Goal: Task Accomplishment & Management: Manage account settings

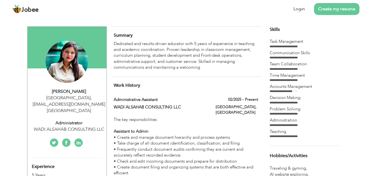
click at [75, 97] on div "Dubai , ruhijuhi1994@gmail.com United Arab Emirates" at bounding box center [69, 104] width 75 height 19
click at [85, 102] on div "Dubai , ruhijuhi1994@gmail.com United Arab Emirates" at bounding box center [69, 104] width 75 height 19
click at [83, 97] on div "Dubai , ruhijuhi1994@gmail.com United Arab Emirates" at bounding box center [69, 104] width 75 height 19
click at [299, 9] on link "Login" at bounding box center [298, 9] width 11 height 6
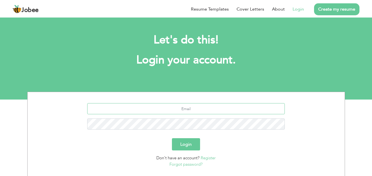
click at [190, 108] on input "text" at bounding box center [185, 108] width 197 height 11
type input "[EMAIL_ADDRESS][DOMAIN_NAME]"
click at [187, 146] on button "Login" at bounding box center [186, 144] width 28 height 12
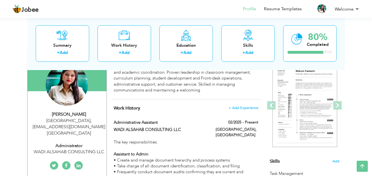
click at [75, 123] on div "Dubai , ruhijuhi1994@gmail.com United Arab Emirates" at bounding box center [69, 127] width 75 height 19
type input "Ruhi"
type input "Tauseef"
type input "+971582825978"
select select "number:228"
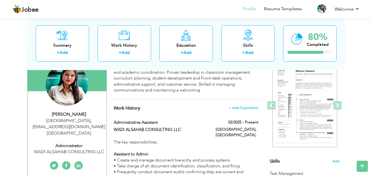
type input "ruhijuhi1994@gmail.com"
type input "Dubai"
select select "number:7"
type input "WADI ALSAHAB CONSULTING LLC"
type input "Administrator"
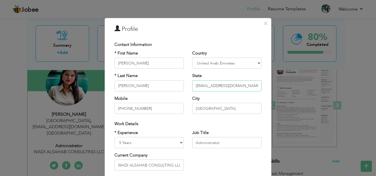
drag, startPoint x: 237, startPoint y: 88, endPoint x: 192, endPoint y: 84, distance: 45.0
click at [192, 84] on input "ruhijuhi1994@gmail.com" at bounding box center [226, 85] width 69 height 11
paste input "Dubai, noorcreative77"
click at [206, 87] on input "Dubai, noorcreative77@gmail.com" at bounding box center [226, 85] width 69 height 11
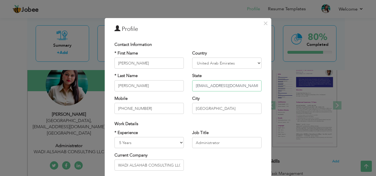
type input "noorcreative77@gmail.com"
drag, startPoint x: 154, startPoint y: 64, endPoint x: 112, endPoint y: 64, distance: 42.3
click at [114, 64] on input "Ruhi" at bounding box center [148, 63] width 69 height 11
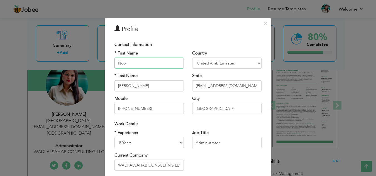
type input "Noor"
click at [133, 88] on input "Tauseef" at bounding box center [148, 85] width 69 height 11
type input "T"
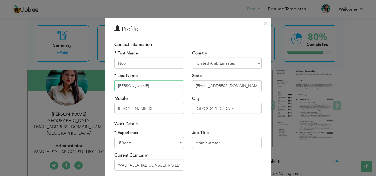
type input "Qureshi"
click at [149, 107] on input "+971582825978" at bounding box center [148, 108] width 69 height 11
type input "+971562973709"
click at [120, 142] on select "Entry Level Less than 1 Year 1 Year 2 Years 3 Years 4 Years 5 Years 6 Years 7 Y…" at bounding box center [148, 142] width 69 height 11
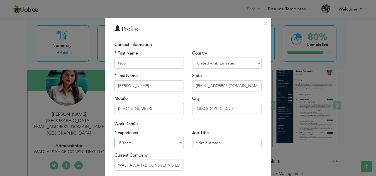
select select "number:8"
click at [114, 137] on select "Entry Level Less than 1 Year 1 Year 2 Years 3 Years 4 Years 5 Years 6 Years 7 Y…" at bounding box center [148, 142] width 69 height 11
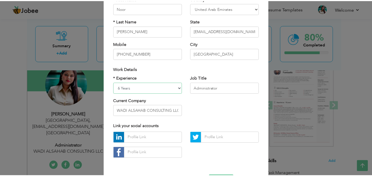
scroll to position [75, 0]
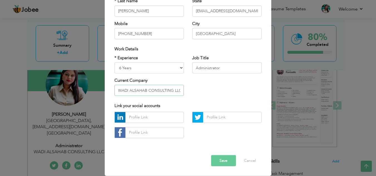
drag, startPoint x: 179, startPoint y: 90, endPoint x: 114, endPoint y: 89, distance: 64.3
click at [114, 89] on input "WADI ALSAHAB CONSULTING LLC" at bounding box center [148, 90] width 69 height 11
type input "Cozmuler Middle east LLC"
click at [221, 160] on button "Save" at bounding box center [223, 160] width 25 height 11
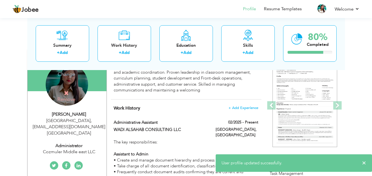
click at [64, 82] on div "Change Remove" at bounding box center [67, 84] width 42 height 42
click at [65, 75] on h4 "Change" at bounding box center [66, 70] width 40 height 13
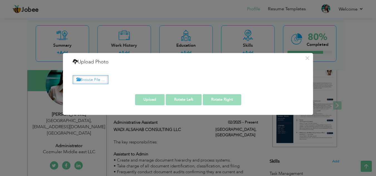
click at [95, 80] on label "Browse File ..." at bounding box center [91, 79] width 36 height 9
click at [0, 0] on input "Browse File ..." at bounding box center [0, 0] width 0 height 0
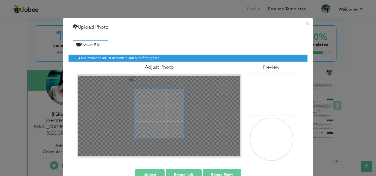
click at [156, 101] on span at bounding box center [159, 113] width 48 height 48
click at [142, 171] on button "Upload" at bounding box center [150, 174] width 30 height 11
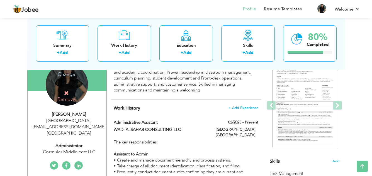
click at [66, 74] on h4 "Change" at bounding box center [66, 70] width 40 height 13
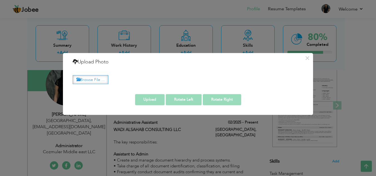
click at [100, 77] on label "Browse File ..." at bounding box center [91, 79] width 36 height 9
click at [0, 0] on input "Browse File ..." at bounding box center [0, 0] width 0 height 0
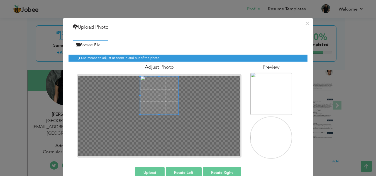
click at [161, 88] on span at bounding box center [159, 96] width 38 height 38
click at [159, 102] on div at bounding box center [159, 115] width 162 height 81
click at [157, 106] on div at bounding box center [159, 115] width 162 height 81
click at [176, 104] on div at bounding box center [159, 95] width 38 height 38
click at [156, 86] on span at bounding box center [159, 94] width 38 height 38
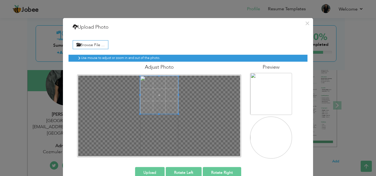
click at [157, 103] on div at bounding box center [159, 115] width 162 height 81
click at [158, 88] on span at bounding box center [159, 94] width 38 height 38
click at [158, 99] on div at bounding box center [159, 94] width 38 height 38
click at [145, 171] on button "Upload" at bounding box center [150, 172] width 30 height 11
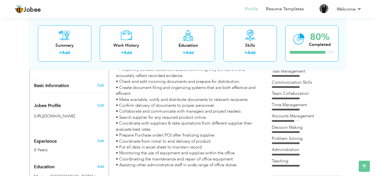
scroll to position [167, 0]
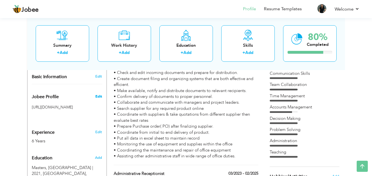
click at [100, 94] on span "Edit" at bounding box center [98, 96] width 7 height 5
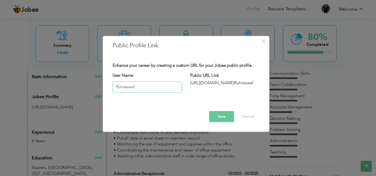
drag, startPoint x: 136, startPoint y: 87, endPoint x: 114, endPoint y: 87, distance: 22.3
click at [114, 87] on input "Ruhitaseef" at bounding box center [146, 87] width 69 height 11
type input "NoorQureshi"
click at [225, 117] on button "Save" at bounding box center [221, 116] width 25 height 11
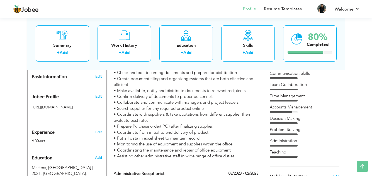
scroll to position [195, 0]
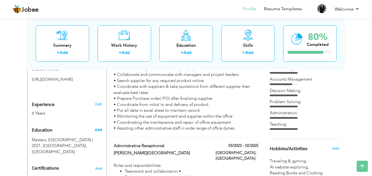
click at [100, 127] on span "Add" at bounding box center [98, 129] width 7 height 5
radio input "true"
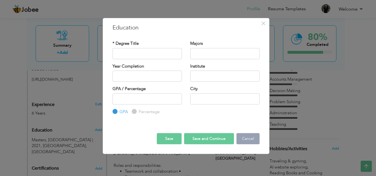
click at [244, 139] on button "Cancel" at bounding box center [247, 138] width 23 height 11
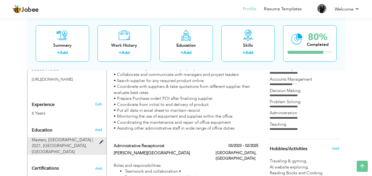
click at [57, 137] on span "Masters, MA | 2021," at bounding box center [62, 142] width 61 height 11
type input "Masters"
type input "MA"
type input "2021"
type input "Durg University"
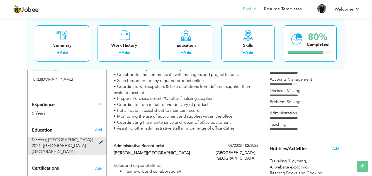
type input "India"
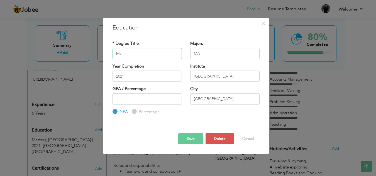
type input "M"
type input "B.Com"
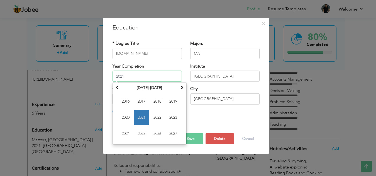
drag, startPoint x: 132, startPoint y: 77, endPoint x: 114, endPoint y: 75, distance: 18.7
click at [114, 75] on input "2021" at bounding box center [146, 76] width 69 height 11
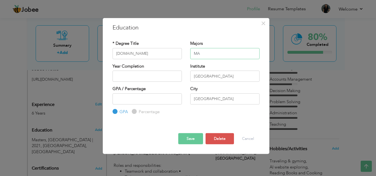
click at [206, 54] on input "MA" at bounding box center [224, 53] width 69 height 11
drag, startPoint x: 206, startPoint y: 54, endPoint x: 195, endPoint y: 52, distance: 11.7
click at [195, 52] on input "MA" at bounding box center [224, 53] width 69 height 11
type input "Accounts"
drag, startPoint x: 222, startPoint y: 77, endPoint x: 193, endPoint y: 77, distance: 29.5
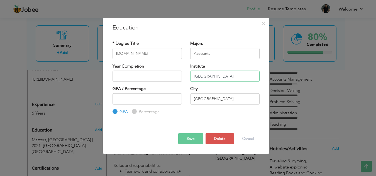
click at [193, 77] on input "Durg University" at bounding box center [224, 76] width 69 height 11
type input "Karachi University"
drag, startPoint x: 208, startPoint y: 101, endPoint x: 193, endPoint y: 99, distance: 15.2
click at [193, 99] on input "India" at bounding box center [224, 98] width 69 height 11
type input "Karachi Pakistan"
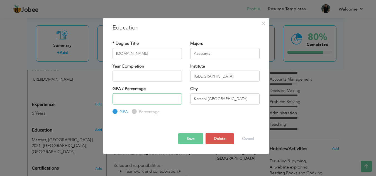
click at [133, 100] on input "number" at bounding box center [146, 98] width 69 height 11
click at [194, 139] on button "Save" at bounding box center [190, 138] width 25 height 11
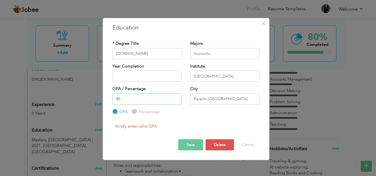
click at [172, 100] on input "80" at bounding box center [146, 98] width 69 height 11
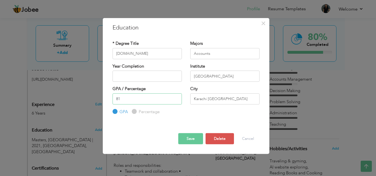
click at [176, 98] on input "81" at bounding box center [146, 98] width 69 height 11
click at [175, 101] on input "80" at bounding box center [146, 98] width 69 height 11
type input "79"
click at [176, 101] on input "79" at bounding box center [146, 98] width 69 height 11
click at [124, 95] on input "79" at bounding box center [146, 98] width 69 height 11
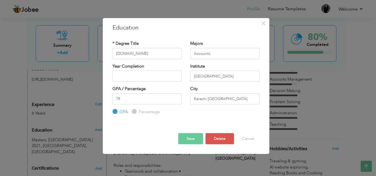
click at [134, 110] on input "Percentage" at bounding box center [134, 112] width 4 height 4
radio input "true"
click at [149, 99] on input "79" at bounding box center [146, 98] width 69 height 11
type input "80"
click at [176, 98] on input "80" at bounding box center [146, 98] width 69 height 11
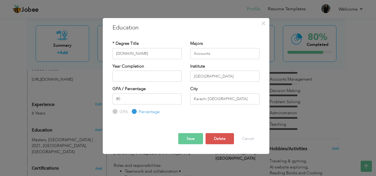
click at [190, 137] on button "Save" at bounding box center [190, 138] width 25 height 11
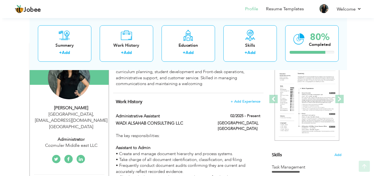
scroll to position [83, 0]
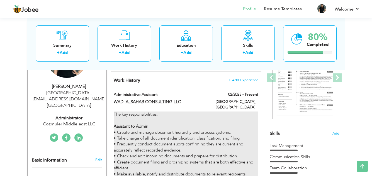
click at [244, 131] on div "The key responsibilities: Assistant to Admin • Create and manage document hiera…" at bounding box center [186, 177] width 144 height 131
type input "Administrative Assistant"
type input "WADI ALSAHAB CONSULTING LLC"
type input "02/2025"
type input "[GEOGRAPHIC_DATA]"
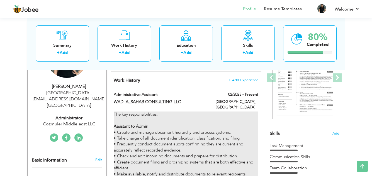
type input "[GEOGRAPHIC_DATA]"
checkbox input "true"
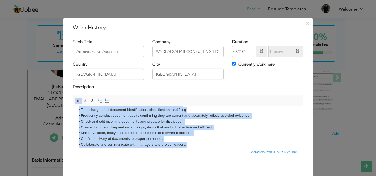
scroll to position [79, 0]
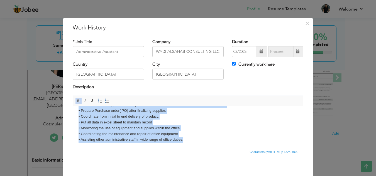
drag, startPoint x: 77, startPoint y: 126, endPoint x: 275, endPoint y: 263, distance: 241.3
click at [204, 148] on html "The key responsibilities: Assistant to Admin • Create and manage document hiera…" at bounding box center [188, 87] width 230 height 121
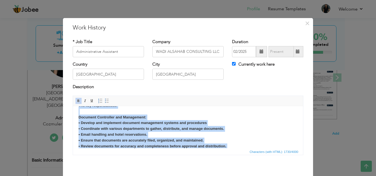
scroll to position [0, 0]
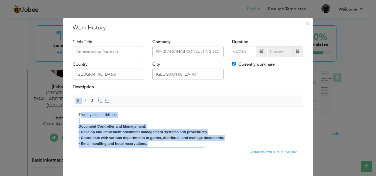
drag, startPoint x: 136, startPoint y: 139, endPoint x: 78, endPoint y: 107, distance: 66.1
click at [76, 100] on span at bounding box center [78, 101] width 4 height 4
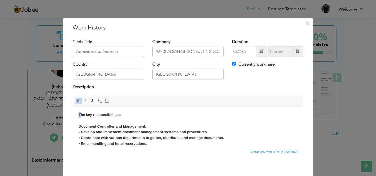
click at [76, 100] on span at bounding box center [78, 101] width 4 height 4
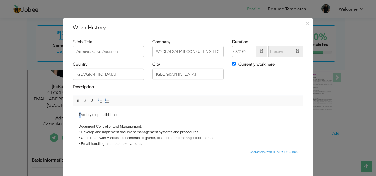
drag, startPoint x: 143, startPoint y: 125, endPoint x: 74, endPoint y: 122, distance: 69.7
drag, startPoint x: 147, startPoint y: 126, endPoint x: 80, endPoint y: 127, distance: 67.1
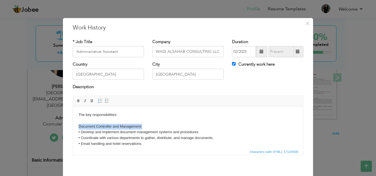
click at [76, 100] on span at bounding box center [78, 101] width 4 height 4
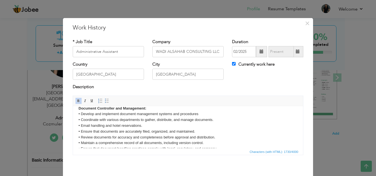
scroll to position [28, 0]
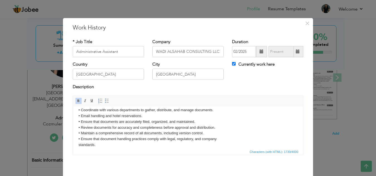
click at [77, 144] on html "T he key responsibilities: Document Controller and Management: • Develop and im…" at bounding box center [188, 164] width 230 height 173
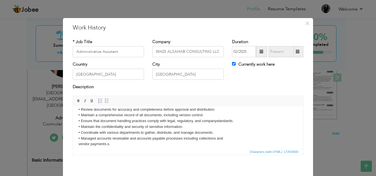
scroll to position [56, 0]
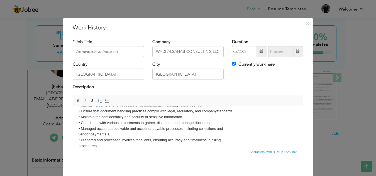
click at [77, 132] on html "T he key responsibilities: Document Controller and Management: • Develop and im…" at bounding box center [188, 135] width 230 height 168
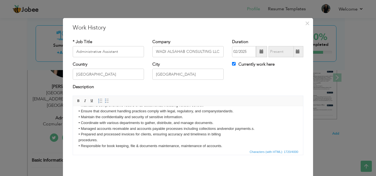
click at [78, 139] on body "T he key responsibilities: Document Controller and Management: • Develop and im…" at bounding box center [187, 131] width 219 height 151
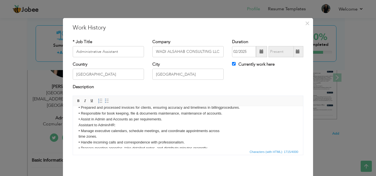
scroll to position [83, 0]
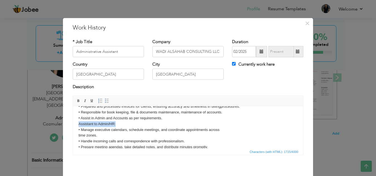
drag, startPoint x: 122, startPoint y: 124, endPoint x: 78, endPoint y: 123, distance: 44.0
click at [78, 123] on body "T he key responsibilities: Document Controller and Management: • Develop and im…" at bounding box center [187, 100] width 219 height 145
click at [77, 98] on link "Bold" at bounding box center [78, 101] width 6 height 6
click at [78, 124] on strong "Assistant to Admin/HR:" at bounding box center [98, 124] width 40 height 4
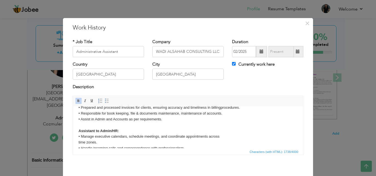
scroll to position [92, 0]
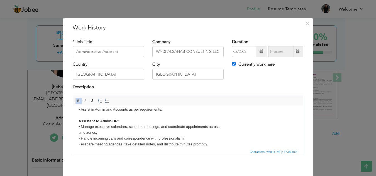
click at [78, 132] on body "T he key responsibilities: Document Controller and Management: • Develop and im…" at bounding box center [187, 95] width 219 height 151
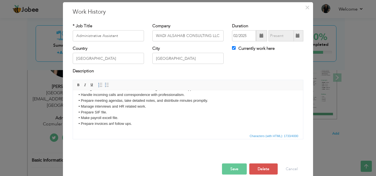
scroll to position [24, 0]
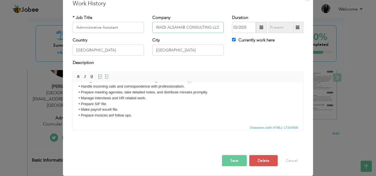
drag, startPoint x: 155, startPoint y: 27, endPoint x: 228, endPoint y: 30, distance: 73.2
click at [228, 30] on div "* Job Title Administrative Assistant Company WADI ALSAHAB CONSULTING LLC Durati…" at bounding box center [187, 25] width 239 height 23
paste input "SALVO INTEGRATED SOLUTIONS LLC/COZMULER"
drag, startPoint x: 220, startPoint y: 28, endPoint x: 196, endPoint y: 29, distance: 24.0
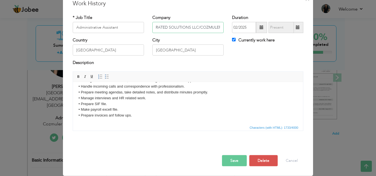
click at [196, 29] on input "SALVO INTEGRATED SOLUTIONS LLC/COZMULER" at bounding box center [187, 27] width 71 height 11
click at [152, 26] on input "SALVO INTEGRATED SOLUTIONS LLC" at bounding box center [187, 27] width 71 height 11
click at [154, 26] on input "SALVO INTEGRATED SOLUTIONS LLC" at bounding box center [187, 27] width 71 height 11
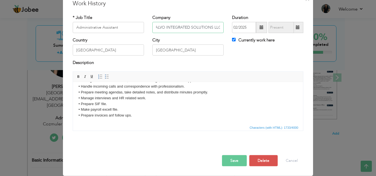
scroll to position [0, 0]
drag, startPoint x: 175, startPoint y: 28, endPoint x: 136, endPoint y: 27, distance: 38.7
click at [136, 27] on div "* Job Title Administrative Assistant Company SALVO INTEGRATED SOLUTIONS LLC Dur…" at bounding box center [187, 25] width 239 height 23
type input "COZMULER MIDDLE EAST LLC/SALVO INTEGRATED SOLUTIONS LLC"
click at [259, 25] on span at bounding box center [261, 27] width 4 height 4
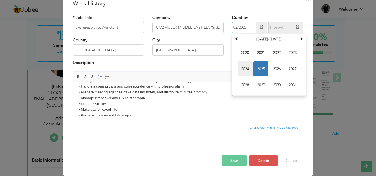
click at [243, 65] on span "2024" at bounding box center [244, 69] width 15 height 15
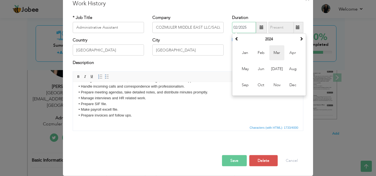
click at [275, 53] on span "Mar" at bounding box center [276, 52] width 15 height 15
type input "03/2024"
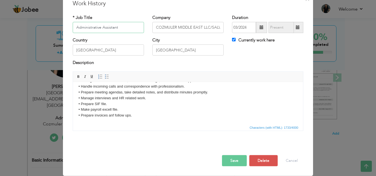
click at [121, 27] on input "Administrative Assistant" at bounding box center [108, 27] width 71 height 11
type input "Administrator cum Document Controller"
click at [229, 160] on button "Save" at bounding box center [234, 160] width 25 height 11
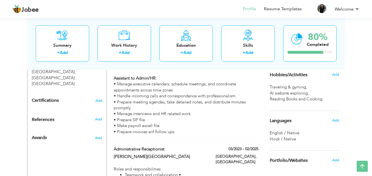
scroll to position [278, 0]
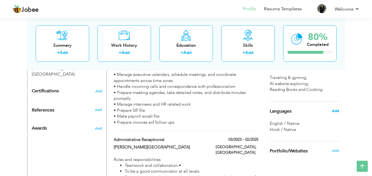
click at [334, 111] on span "Add" at bounding box center [334, 111] width 7 height 5
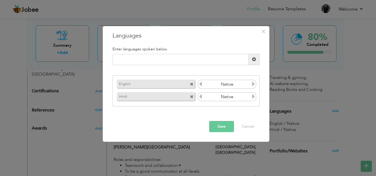
click at [192, 96] on span at bounding box center [192, 97] width 4 height 4
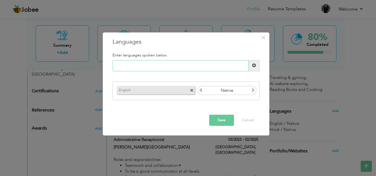
click at [134, 66] on input "text" at bounding box center [180, 65] width 136 height 11
type input "Urdu"
click at [253, 64] on span at bounding box center [254, 66] width 4 height 4
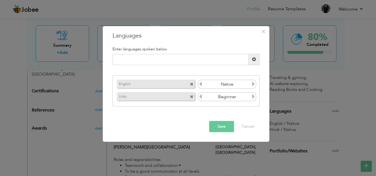
click at [252, 96] on icon at bounding box center [253, 96] width 5 height 5
click at [219, 127] on button "Save" at bounding box center [221, 126] width 25 height 11
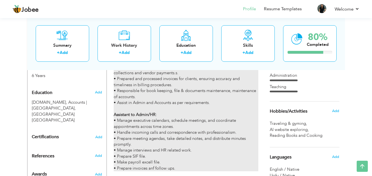
scroll to position [223, 0]
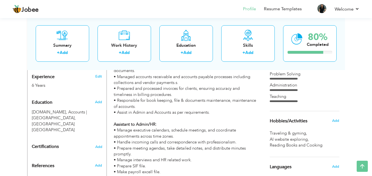
click at [285, 140] on span "AI website exploring ," at bounding box center [289, 140] width 40 height 6
click at [338, 121] on span "Add" at bounding box center [334, 120] width 7 height 5
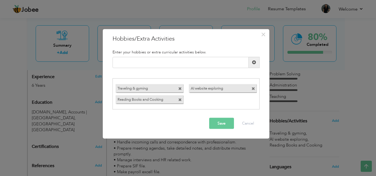
click at [179, 99] on span at bounding box center [180, 100] width 4 height 4
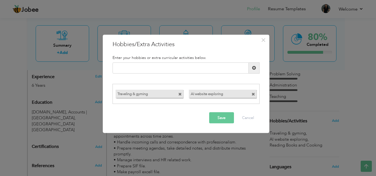
click at [222, 118] on button "Save" at bounding box center [221, 117] width 25 height 11
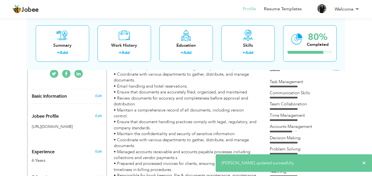
scroll to position [139, 0]
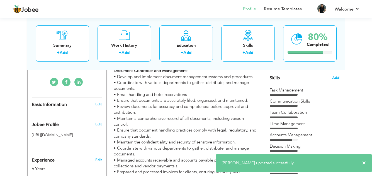
click at [337, 77] on span "Add" at bounding box center [335, 77] width 7 height 5
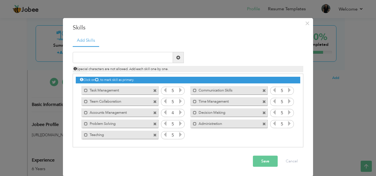
click at [153, 134] on span at bounding box center [155, 135] width 4 height 4
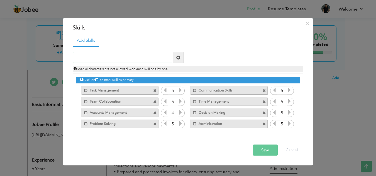
click at [104, 56] on input "text" at bounding box center [123, 57] width 100 height 11
type input "Documentation"
click at [176, 58] on span at bounding box center [178, 57] width 11 height 11
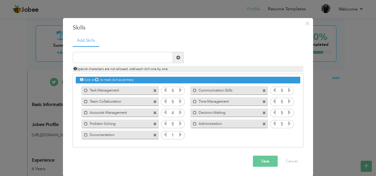
click at [178, 134] on icon at bounding box center [180, 134] width 5 height 5
click at [106, 58] on input "text" at bounding box center [123, 57] width 100 height 11
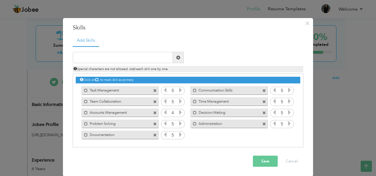
click at [260, 160] on button "Save" at bounding box center [265, 161] width 25 height 11
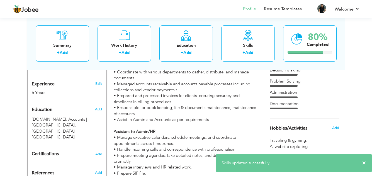
scroll to position [223, 0]
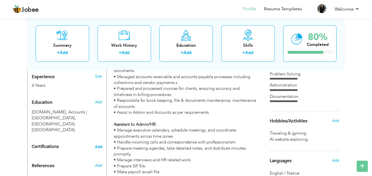
click at [99, 145] on span "Add" at bounding box center [98, 147] width 7 height 4
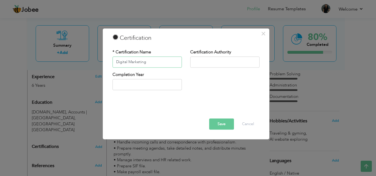
type input "Digital Marketing"
click at [218, 123] on button "Save" at bounding box center [221, 124] width 25 height 11
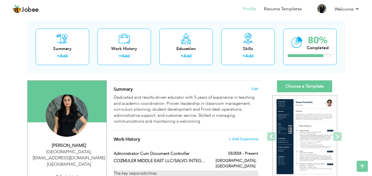
scroll to position [0, 0]
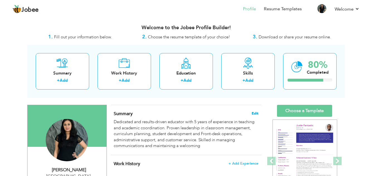
click at [253, 113] on span "Edit" at bounding box center [254, 114] width 7 height 4
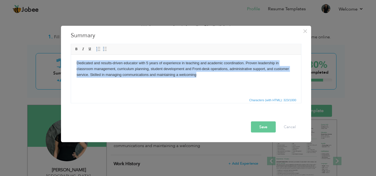
drag, startPoint x: 76, startPoint y: 63, endPoint x: 205, endPoint y: 79, distance: 130.5
click at [205, 79] on html "Dedicated and results-driven educator with 5 years of experience in teaching an…" at bounding box center [186, 69] width 230 height 28
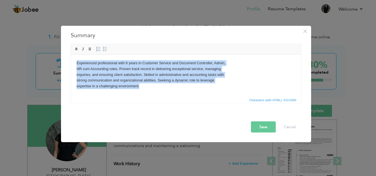
drag, startPoint x: 75, startPoint y: 61, endPoint x: 150, endPoint y: 87, distance: 79.7
click at [150, 87] on html "Experienced professional with 6 years in Customer Service and Document Controll…" at bounding box center [186, 75] width 230 height 40
click at [76, 70] on body "Experienced professional with 6 years in Customer Service and Document Controll…" at bounding box center [185, 74] width 219 height 29
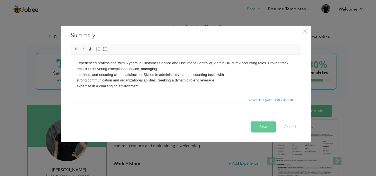
click at [75, 68] on html "Experienced professional with 6 years in Customer Service and Document Controll…" at bounding box center [186, 75] width 230 height 40
click at [76, 74] on body "Experienced professional with 6 years in Customer Service and Document Controll…" at bounding box center [185, 74] width 219 height 29
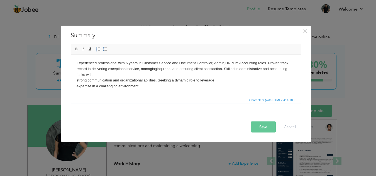
click at [76, 74] on body "Experienced professional with 6 years in Customer Service and Document Controll…" at bounding box center [185, 74] width 219 height 29
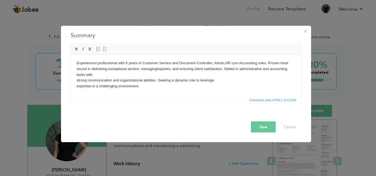
click at [76, 80] on body "Experienced professional with 6 years in Customer Service and Document Controll…" at bounding box center [185, 74] width 219 height 29
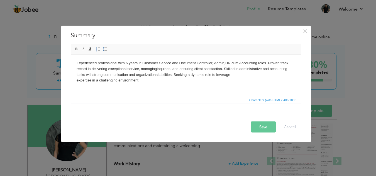
click at [76, 81] on html "Experienced professional with 6 years in Customer Service and Document Controll…" at bounding box center [186, 72] width 230 height 34
click at [258, 126] on button "Save" at bounding box center [263, 126] width 25 height 11
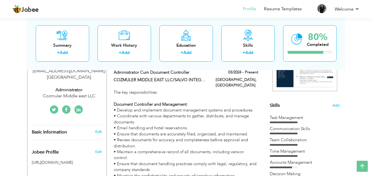
scroll to position [111, 0]
click at [338, 105] on span "Add" at bounding box center [335, 105] width 7 height 5
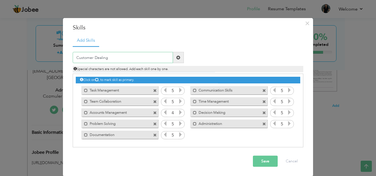
type input "Customer Dealing"
click at [177, 56] on span at bounding box center [178, 58] width 4 height 4
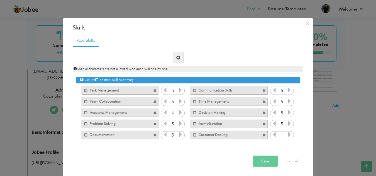
click at [287, 134] on icon at bounding box center [289, 134] width 5 height 5
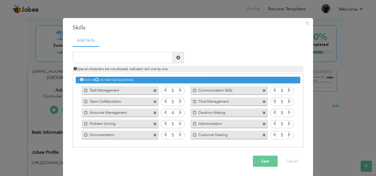
click at [262, 159] on button "Save" at bounding box center [265, 161] width 25 height 11
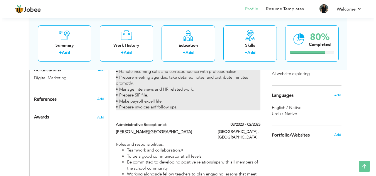
scroll to position [306, 0]
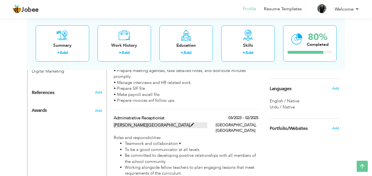
click at [181, 128] on label "DIKSHA PUBLIC SCHOOL" at bounding box center [161, 125] width 94 height 6
type input "Administrative Receptionist"
type input "DIKSHA PUBLIC SCHOOL"
type input "03/2023"
type input "02/2025"
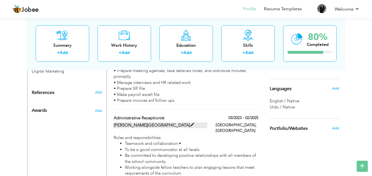
type input "India"
checkbox input "false"
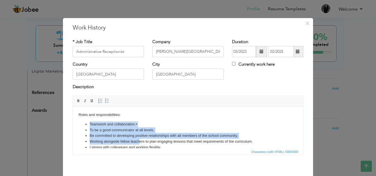
scroll to position [19, 0]
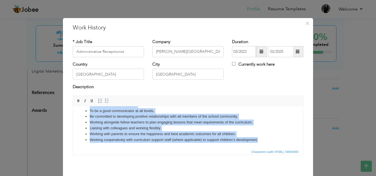
drag, startPoint x: 89, startPoint y: 123, endPoint x: 262, endPoint y: 138, distance: 173.8
click at [262, 138] on ul "Teamwork and collaboration.• To be a good communicator at all levels. Be commit…" at bounding box center [187, 122] width 219 height 41
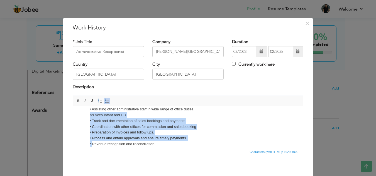
scroll to position [123, 0]
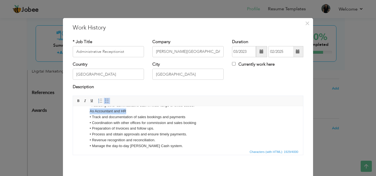
drag, startPoint x: 127, startPoint y: 142, endPoint x: 89, endPoint y: 112, distance: 48.6
click at [89, 112] on ul "Assistant to Admin • Create and manage document hierarchy and process systems. …" at bounding box center [187, 85] width 219 height 174
click at [76, 100] on span at bounding box center [78, 101] width 4 height 4
click at [89, 110] on ul "Assistant to Admin • Create and manage document hierarchy and process systems. …" at bounding box center [187, 85] width 219 height 174
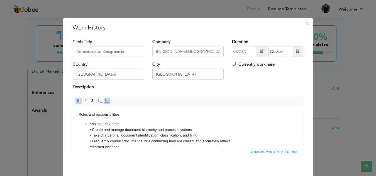
scroll to position [0, 0]
drag, startPoint x: 122, startPoint y: 124, endPoint x: 83, endPoint y: 122, distance: 39.0
click at [105, 99] on span at bounding box center [107, 101] width 4 height 4
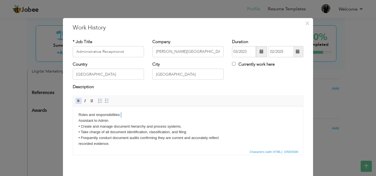
click at [77, 100] on span at bounding box center [78, 101] width 4 height 4
click at [79, 121] on strong "Assistant to Admin" at bounding box center [94, 120] width 33 height 4
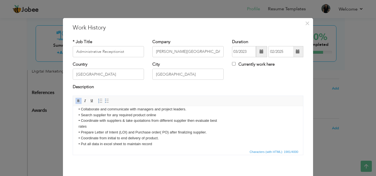
scroll to position [56, 0]
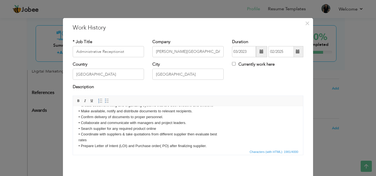
click at [78, 138] on html "Roles and responsibilities: ​​​​​​​ Assistant to Admin • Create and manage docu…" at bounding box center [188, 154] width 230 height 206
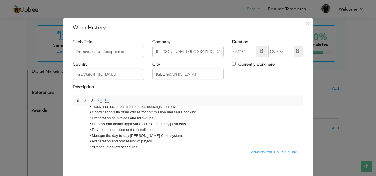
scroll to position [111, 0]
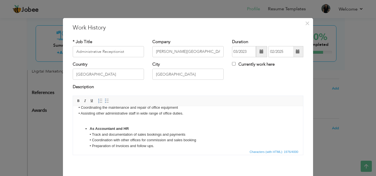
click at [88, 121] on body "Roles and responsibilities: Assistant to Admin • Create and manage document hie…" at bounding box center [187, 95] width 219 height 189
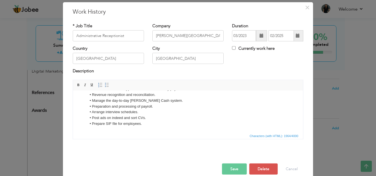
scroll to position [24, 0]
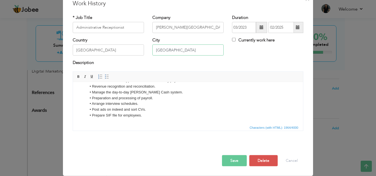
drag, startPoint x: 167, startPoint y: 50, endPoint x: 151, endPoint y: 51, distance: 15.6
click at [152, 51] on input "India" at bounding box center [187, 50] width 71 height 11
type input "[GEOGRAPHIC_DATA]"
drag, startPoint x: 92, startPoint y: 50, endPoint x: 73, endPoint y: 50, distance: 19.2
click at [73, 50] on input "India" at bounding box center [108, 50] width 71 height 11
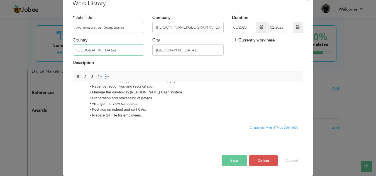
type input "[GEOGRAPHIC_DATA]"
click at [261, 27] on span at bounding box center [261, 27] width 4 height 4
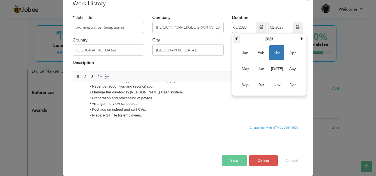
click at [235, 39] on span at bounding box center [237, 39] width 4 height 4
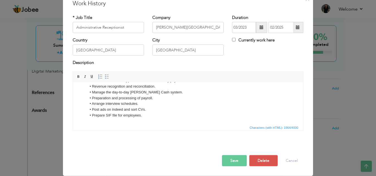
click at [296, 27] on span at bounding box center [298, 27] width 4 height 4
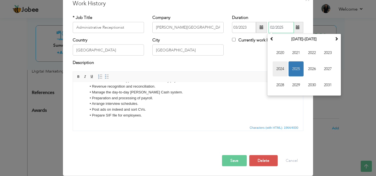
click at [278, 67] on span "2024" at bounding box center [279, 69] width 15 height 15
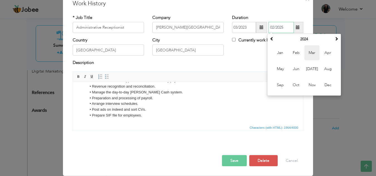
click at [306, 51] on span "Mar" at bounding box center [311, 52] width 15 height 15
type input "03/2024"
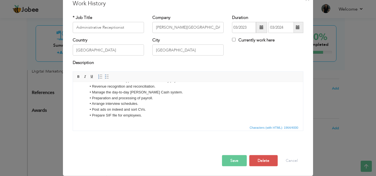
click at [256, 26] on span at bounding box center [261, 27] width 11 height 11
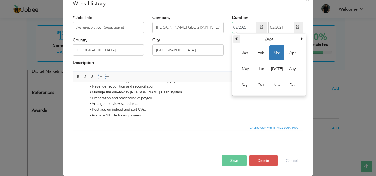
click at [235, 38] on span at bounding box center [237, 39] width 4 height 4
click at [288, 52] on span "Apr" at bounding box center [292, 52] width 15 height 15
type input "04/2022"
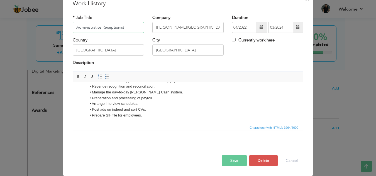
drag, startPoint x: 126, startPoint y: 28, endPoint x: 94, endPoint y: 28, distance: 31.7
click at [94, 28] on input "Administrative Receptionist" at bounding box center [108, 27] width 71 height 11
type input "Administrator"
drag, startPoint x: 200, startPoint y: 25, endPoint x: 152, endPoint y: 26, distance: 48.4
click at [152, 26] on input "DIKSHA PUBLIC SCHOOL" at bounding box center [187, 27] width 71 height 11
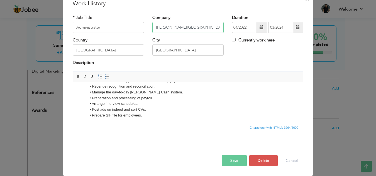
paste input "GULF BUSINESS CENTER/PETRO GULF OIL EQUIPMENT TRADING LLC"
type input "GULF BUSINESS CENTER/PETRO GULF OIL EQUIPMENT TRADING LLC"
click at [101, 28] on input "Administrator" at bounding box center [108, 27] width 71 height 11
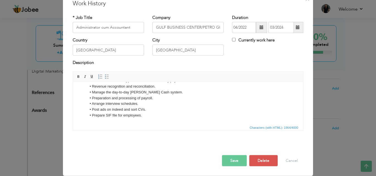
click at [229, 160] on button "Save" at bounding box center [234, 160] width 25 height 11
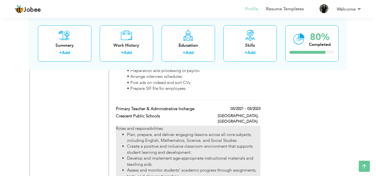
scroll to position [534, 0]
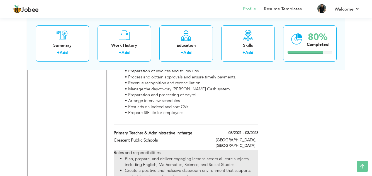
click at [188, 156] on li "Plan, prepare, and deliver engaging lessons across all core subjects, including…" at bounding box center [191, 162] width 133 height 12
type input "Primary Teacher & Administrative Incharge"
type input "Crescent Public Schools"
type input "03/2021"
type input "03/2023"
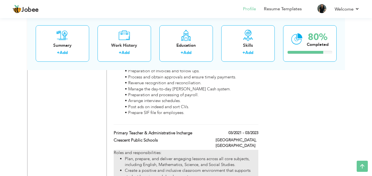
type input "India"
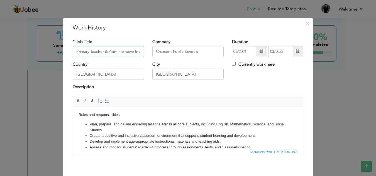
scroll to position [0, 9]
drag, startPoint x: 73, startPoint y: 51, endPoint x: 153, endPoint y: 51, distance: 79.9
click at [153, 51] on div "* Job Title Primary Teacher & Administrative Incharge Company Crescent Public S…" at bounding box center [187, 50] width 239 height 23
paste input "Administrative Front Desk Receptionist & Sales Associat"
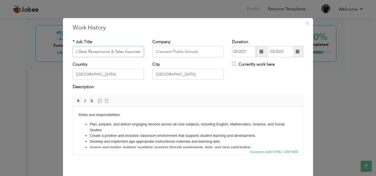
type input "Administrative Front Desk Receptionist & Sales Associate"
drag, startPoint x: 199, startPoint y: 51, endPoint x: 150, endPoint y: 50, distance: 49.3
click at [150, 50] on div "Company Crescent Public Schools" at bounding box center [188, 50] width 80 height 23
paste input "KIA LUCKY MOTORS PAKISTAN LTD"
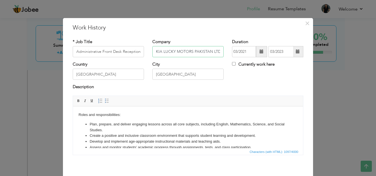
click at [174, 51] on input "KIA LUCKY MOTORS PAKISTAN LTD" at bounding box center [187, 51] width 71 height 11
type input "KIA MOTORS PAKISTAN LTD"
click at [165, 73] on input "India" at bounding box center [187, 74] width 71 height 11
type input "I"
type input "[GEOGRAPHIC_DATA]"
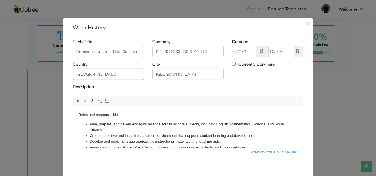
click at [97, 76] on input "India" at bounding box center [108, 74] width 71 height 11
type input "I"
type input "[GEOGRAPHIC_DATA]"
click at [259, 53] on span at bounding box center [261, 52] width 4 height 4
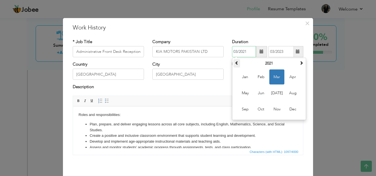
click at [235, 63] on span at bounding box center [237, 63] width 4 height 4
click at [235, 62] on span at bounding box center [237, 63] width 4 height 4
click at [276, 108] on span "Nov" at bounding box center [276, 109] width 15 height 15
type input "11/2018"
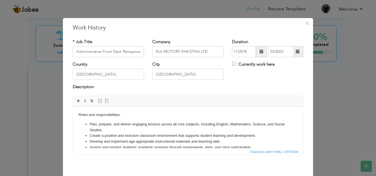
click at [296, 51] on span at bounding box center [298, 52] width 4 height 4
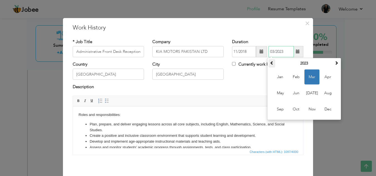
click at [270, 62] on span at bounding box center [272, 63] width 4 height 4
click at [290, 75] on span "Feb" at bounding box center [295, 77] width 15 height 15
type input "02/2022"
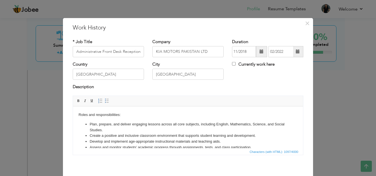
click at [259, 52] on span at bounding box center [261, 52] width 4 height 4
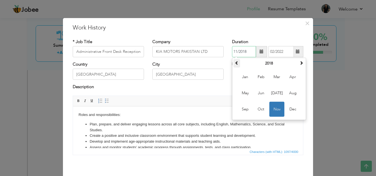
click at [235, 61] on span at bounding box center [237, 63] width 4 height 4
click at [259, 76] on span "Feb" at bounding box center [260, 77] width 15 height 15
type input "02/2016"
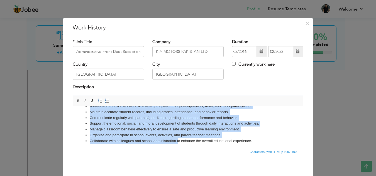
scroll to position [43, 0]
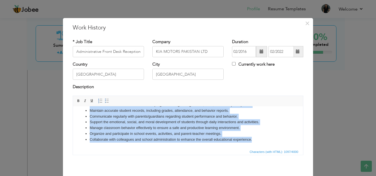
drag, startPoint x: 89, startPoint y: 124, endPoint x: 254, endPoint y: 145, distance: 166.2
click at [254, 145] on html "Roles and responsibilities: Plan, prepare, and deliver engaging lessons across …" at bounding box center [188, 106] width 230 height 84
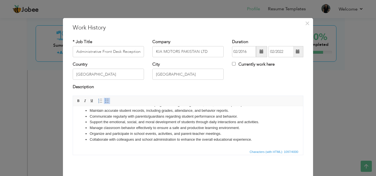
scroll to position [53, 0]
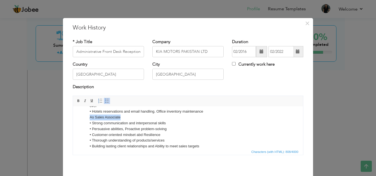
drag, startPoint x: 122, startPoint y: 116, endPoint x: 87, endPoint y: 116, distance: 35.1
click at [87, 116] on ul "Greeting and Escort clients and delegates to meeting room • Customer/Vendor dea…" at bounding box center [187, 108] width 219 height 81
click at [76, 99] on span at bounding box center [78, 101] width 4 height 4
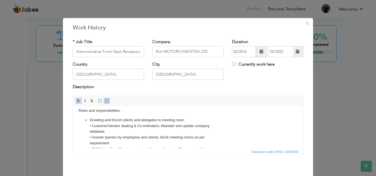
scroll to position [0, 0]
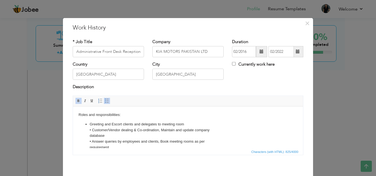
click at [88, 135] on ul "Greeting and Escort clients and delegates to meeting room • Customer/Vendor dea…" at bounding box center [187, 161] width 219 height 81
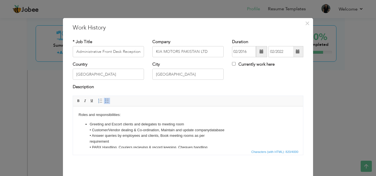
click at [89, 141] on ul "Greeting and Escort clients and delegates to meeting room • Customer/Vendor dea…" at bounding box center [187, 158] width 219 height 75
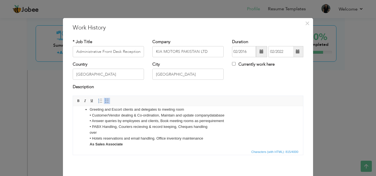
scroll to position [28, 0]
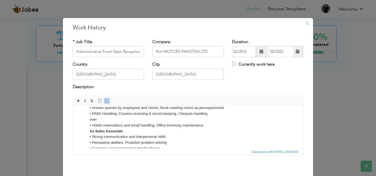
click at [90, 119] on li "Greeting and Escort clients and delegates to meeting room • Customer/Vendor dea…" at bounding box center [188, 129] width 196 height 70
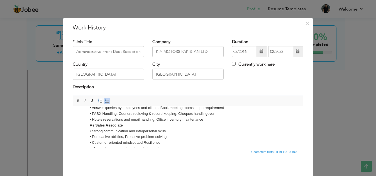
click at [90, 125] on strong "As Sales Associate" at bounding box center [106, 125] width 33 height 4
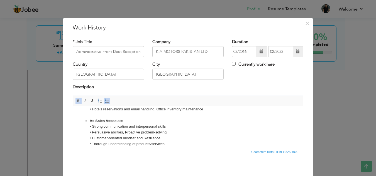
scroll to position [48, 0]
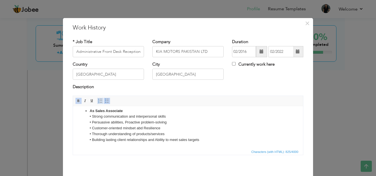
click at [100, 99] on span at bounding box center [100, 101] width 4 height 4
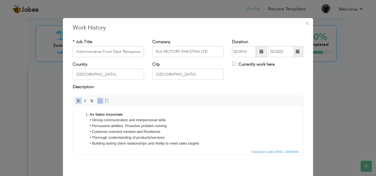
click at [98, 99] on span at bounding box center [100, 101] width 4 height 4
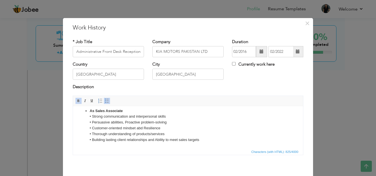
click at [105, 100] on span at bounding box center [107, 101] width 4 height 4
drag, startPoint x: 125, startPoint y: 110, endPoint x: 85, endPoint y: 117, distance: 40.2
click at [85, 117] on ul "Greeting and Escort clients and delegates to meeting room • Customer/Vendor dea…" at bounding box center [187, 108] width 219 height 70
click at [124, 111] on li "As Sales Associate • Strong communication and interpersonal skills • Persuasive…" at bounding box center [188, 125] width 196 height 35
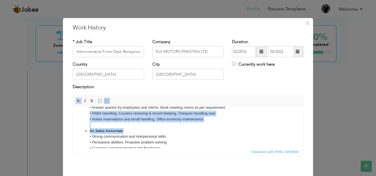
scroll to position [27, 0]
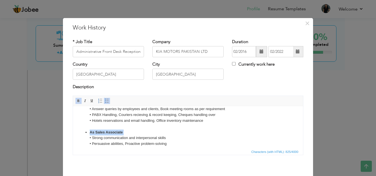
drag, startPoint x: 124, startPoint y: 111, endPoint x: 91, endPoint y: 127, distance: 37.0
click at [90, 133] on li "As Sales Associate • Strong communication and interpersonal skills • Persuasive…" at bounding box center [188, 146] width 196 height 35
click at [104, 100] on link "Insert/Remove Bulleted List" at bounding box center [107, 101] width 6 height 6
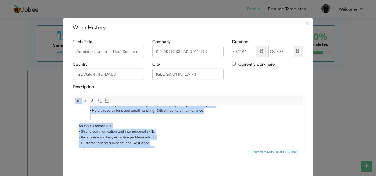
scroll to position [52, 0]
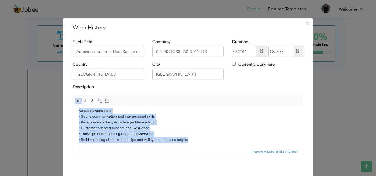
drag, startPoint x: 89, startPoint y: 123, endPoint x: 208, endPoint y: 151, distance: 123.2
click at [208, 148] on html "Roles and responsibilities: Greeting and Escort clients and delegates to meetin…" at bounding box center [188, 102] width 230 height 94
click at [105, 102] on span at bounding box center [107, 101] width 4 height 4
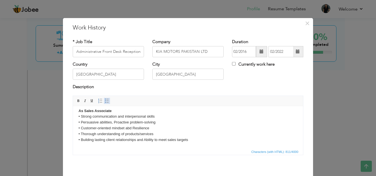
scroll to position [48, 0]
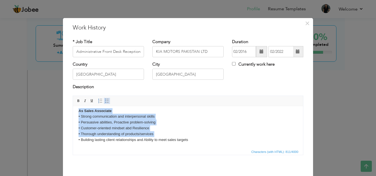
click at [105, 101] on span at bounding box center [107, 101] width 4 height 4
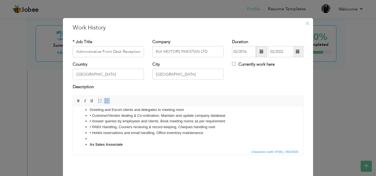
scroll to position [28, 0]
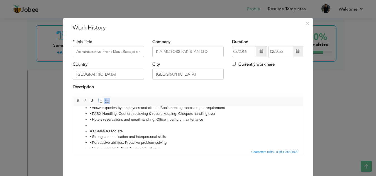
click at [123, 131] on li "As Sales Associate" at bounding box center [188, 131] width 196 height 6
drag, startPoint x: 126, startPoint y: 130, endPoint x: 87, endPoint y: 128, distance: 39.0
click at [90, 128] on li "As Sales Associate" at bounding box center [188, 131] width 196 height 6
click at [105, 99] on span at bounding box center [107, 101] width 4 height 4
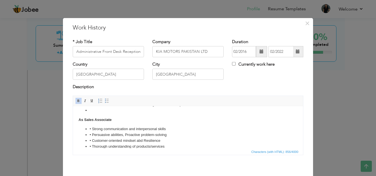
scroll to position [55, 0]
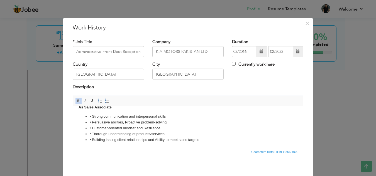
click at [92, 116] on li "• Strong communication and interpersonal skills" at bounding box center [188, 117] width 196 height 6
click at [93, 121] on li "• Persuasive abilities, Proactive problem-solving" at bounding box center [188, 122] width 196 height 6
click at [92, 127] on li "• Customer-oriented mindset abd Resilience" at bounding box center [188, 128] width 196 height 6
click at [92, 133] on li "• Thorough understanding of products/services" at bounding box center [188, 134] width 196 height 6
click at [92, 139] on li "• Building lasting client relationships and Ability to meet sales targets" at bounding box center [188, 140] width 196 height 6
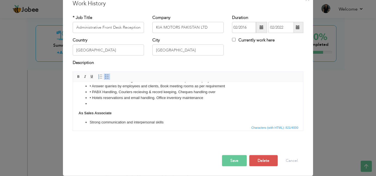
scroll to position [0, 0]
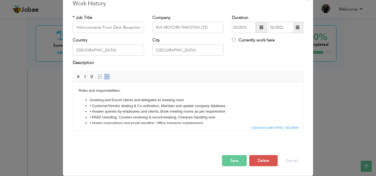
click at [92, 105] on li "• Customer/Vendor dealing & Co-ordination, Maintain and update company database" at bounding box center [188, 106] width 196 height 6
click at [91, 111] on li "• Answer queries by employees and clients, Book meeting rooms as per requirement" at bounding box center [188, 112] width 196 height 6
click at [91, 116] on li "• PABX Handling, Couriers recieving & record keeping, Cheques handling over" at bounding box center [188, 117] width 196 height 6
click at [92, 122] on li "• Hotels reservations and email handling. Office inventory maintenance" at bounding box center [188, 123] width 196 height 6
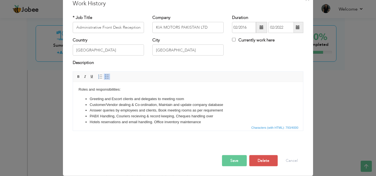
scroll to position [29, 0]
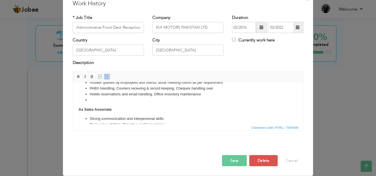
click at [92, 100] on li at bounding box center [188, 100] width 196 height 6
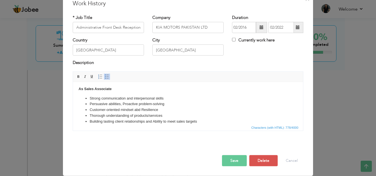
scroll to position [50, 0]
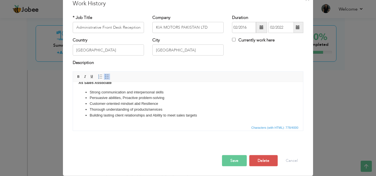
click at [257, 27] on span at bounding box center [261, 27] width 11 height 11
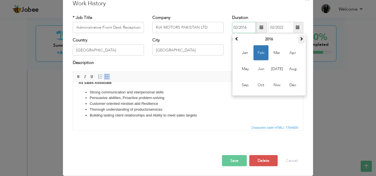
click at [298, 39] on th at bounding box center [301, 39] width 7 height 8
click at [258, 51] on span "Feb" at bounding box center [260, 52] width 15 height 15
type input "02/2017"
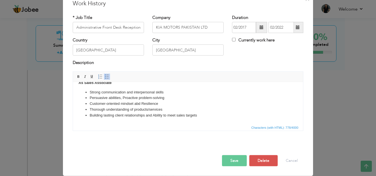
click at [233, 159] on button "Save" at bounding box center [234, 160] width 25 height 11
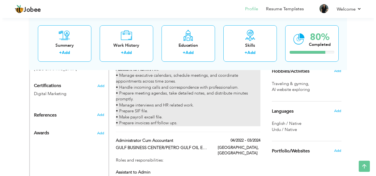
scroll to position [283, 0]
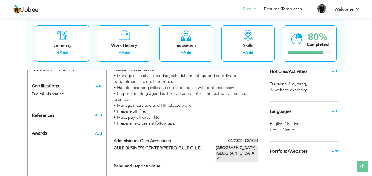
click at [219, 157] on span at bounding box center [217, 159] width 4 height 4
type input "Administrator cum Accountant"
type input "GULF BUSINESS CENTER/PETRO GULF OIL EQUIPMENT TRADING LLC"
type input "04/2022"
type input "03/2024"
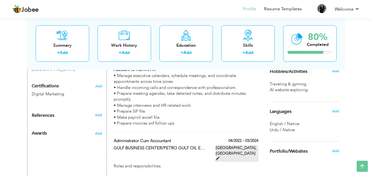
type input "[GEOGRAPHIC_DATA]"
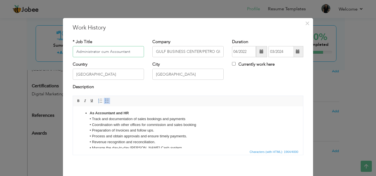
scroll to position [111, 0]
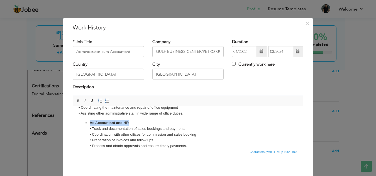
drag, startPoint x: 134, startPoint y: 121, endPoint x: 84, endPoint y: 122, distance: 50.1
click at [84, 122] on ul "As Accountant and HR • Track and documentation of sales bookings and payments •…" at bounding box center [187, 152] width 219 height 64
click at [105, 100] on span at bounding box center [107, 101] width 4 height 4
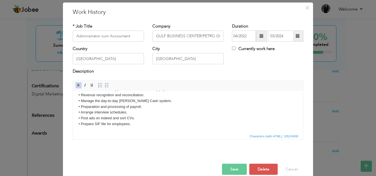
scroll to position [24, 0]
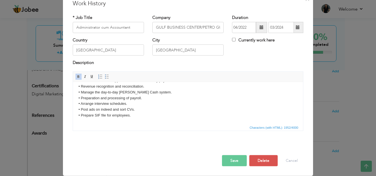
click at [232, 161] on button "Save" at bounding box center [234, 160] width 25 height 11
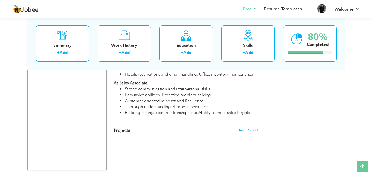
scroll to position [673, 0]
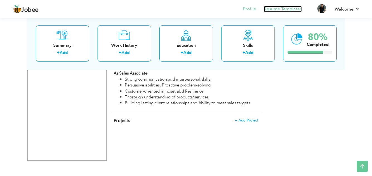
click at [281, 8] on link "Resume Templates" at bounding box center [283, 9] width 38 height 6
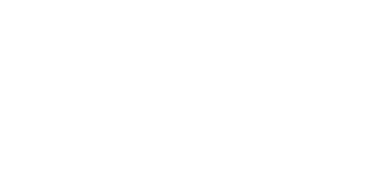
click at [0, 0] on link "Resume Templates" at bounding box center [0, 0] width 0 height 0
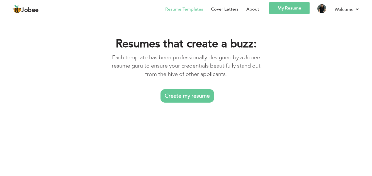
scroll to position [5, 0]
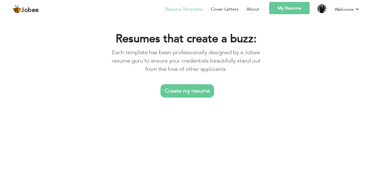
click at [269, 14] on link "My Resume" at bounding box center [289, 8] width 40 height 12
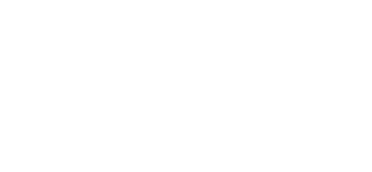
click at [0, 0] on link "Export PDF" at bounding box center [0, 0] width 0 height 0
click at [0, 0] on link "{{profile}}" at bounding box center [0, 0] width 0 height 0
click at [326, 13] on img at bounding box center [321, 8] width 9 height 9
click at [203, 13] on link "Resume Templates" at bounding box center [184, 9] width 38 height 7
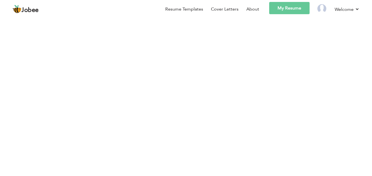
scroll to position [83, 0]
click at [91, 95] on div at bounding box center [82, 132] width 86 height 112
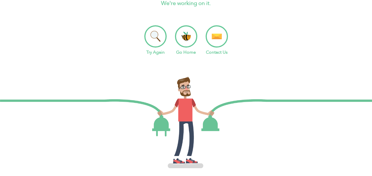
scroll to position [56, 0]
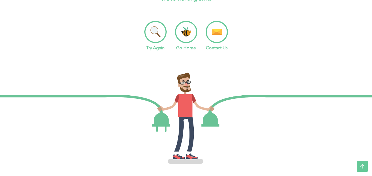
click at [186, 30] on li "Go Home" at bounding box center [186, 36] width 22 height 30
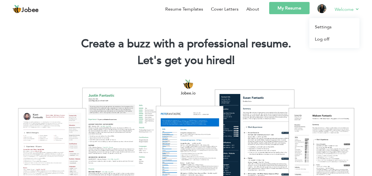
click at [341, 8] on link "Welcome" at bounding box center [346, 9] width 25 height 7
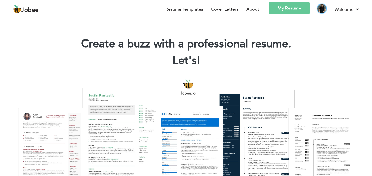
click at [322, 8] on img at bounding box center [321, 8] width 9 height 9
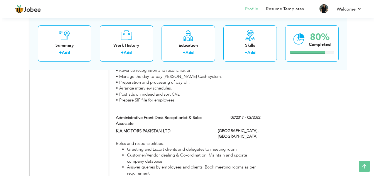
scroll to position [560, 0]
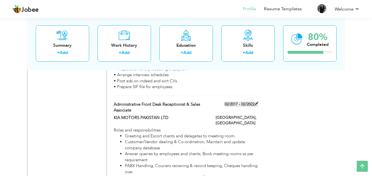
click at [255, 102] on span at bounding box center [256, 104] width 4 height 4
type input "Administrative Front Desk Receptionist & Sales Associate"
type input "KIA MOTORS PAKISTAN LTD"
type input "02/2017"
type input "02/2022"
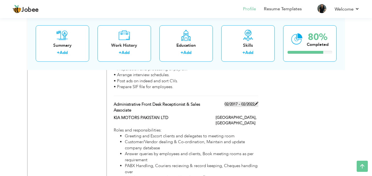
type input "[GEOGRAPHIC_DATA]"
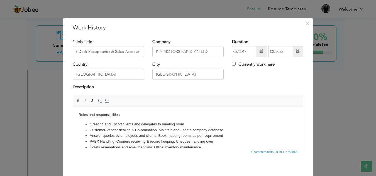
scroll to position [0, 0]
click at [298, 51] on span at bounding box center [297, 51] width 11 height 11
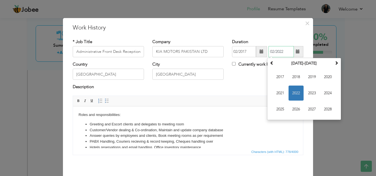
click at [293, 91] on span "2022" at bounding box center [295, 93] width 15 height 15
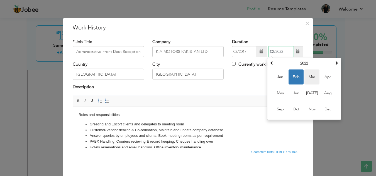
click at [309, 76] on span "Mar" at bounding box center [311, 77] width 15 height 15
type input "03/2022"
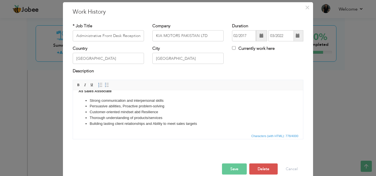
scroll to position [24, 0]
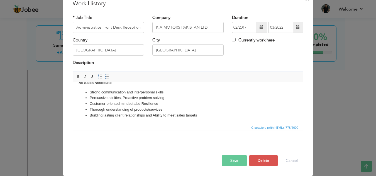
click at [232, 160] on button "Save" at bounding box center [234, 160] width 25 height 11
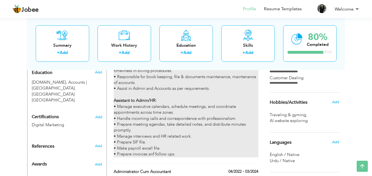
scroll to position [254, 0]
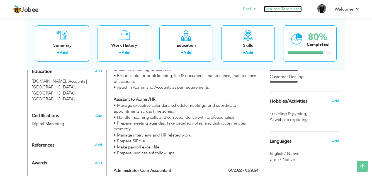
click at [279, 8] on link "Resume Templates" at bounding box center [283, 9] width 38 height 6
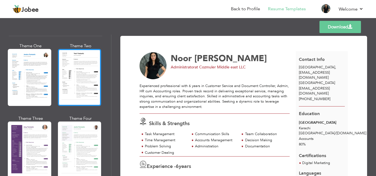
scroll to position [445, 0]
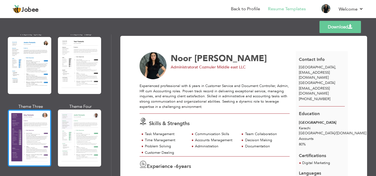
click at [33, 131] on div at bounding box center [29, 138] width 43 height 57
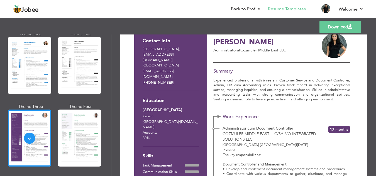
scroll to position [28, 0]
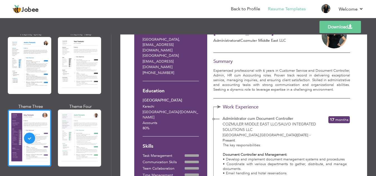
click at [342, 26] on link "Download" at bounding box center [339, 27] width 41 height 12
